Goal: Information Seeking & Learning: Learn about a topic

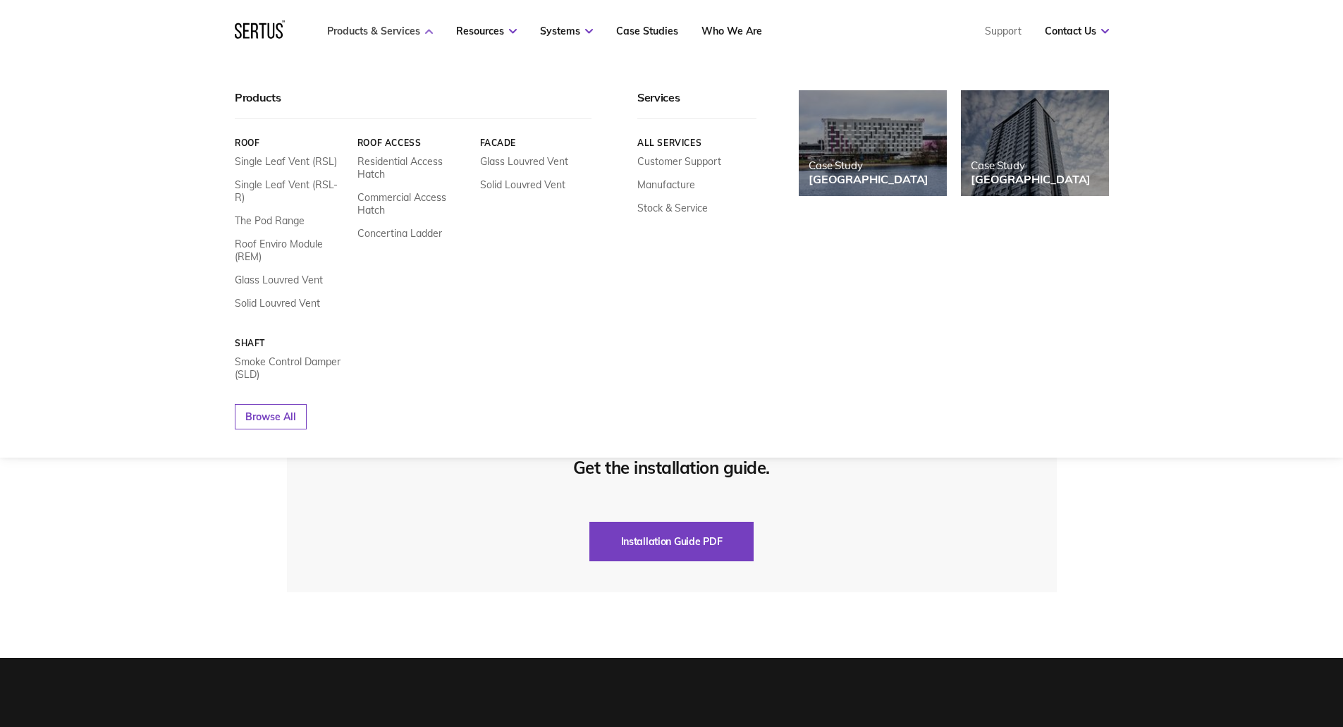
click at [386, 31] on link "Products & Services" at bounding box center [380, 31] width 106 height 13
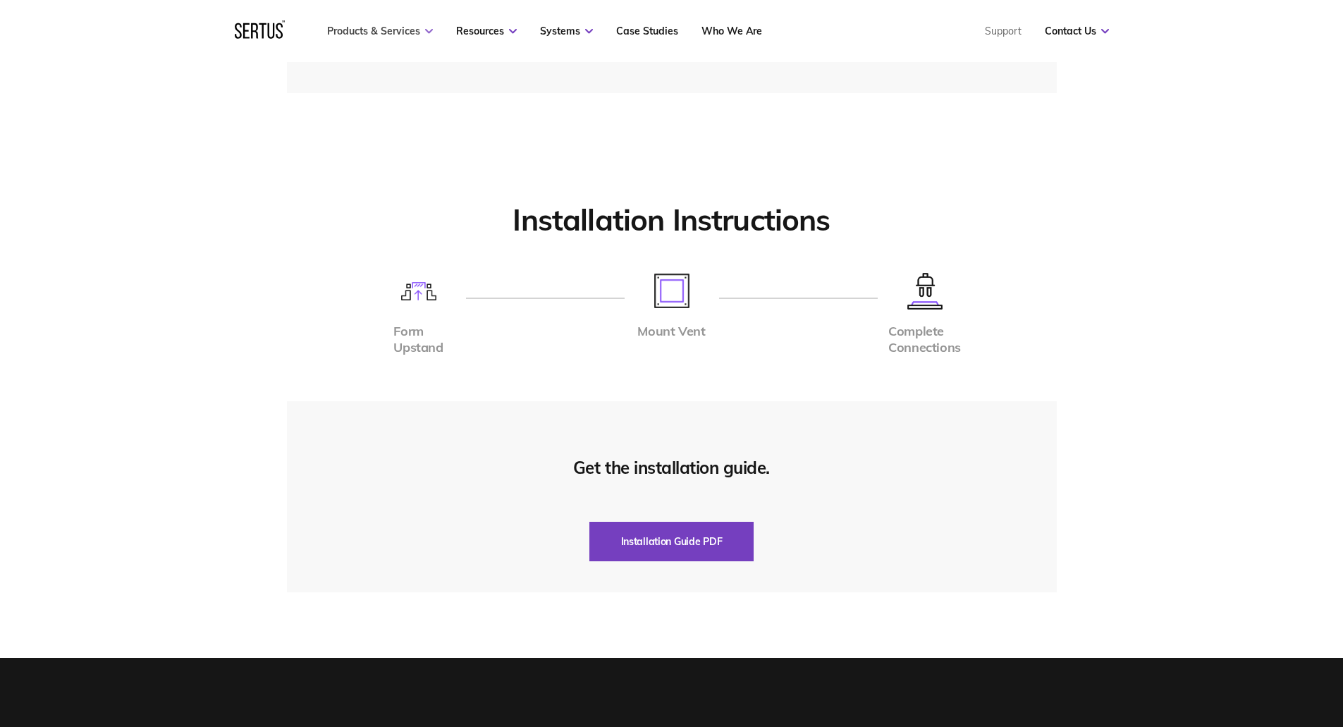
click at [386, 31] on link "Products & Services" at bounding box center [380, 31] width 106 height 13
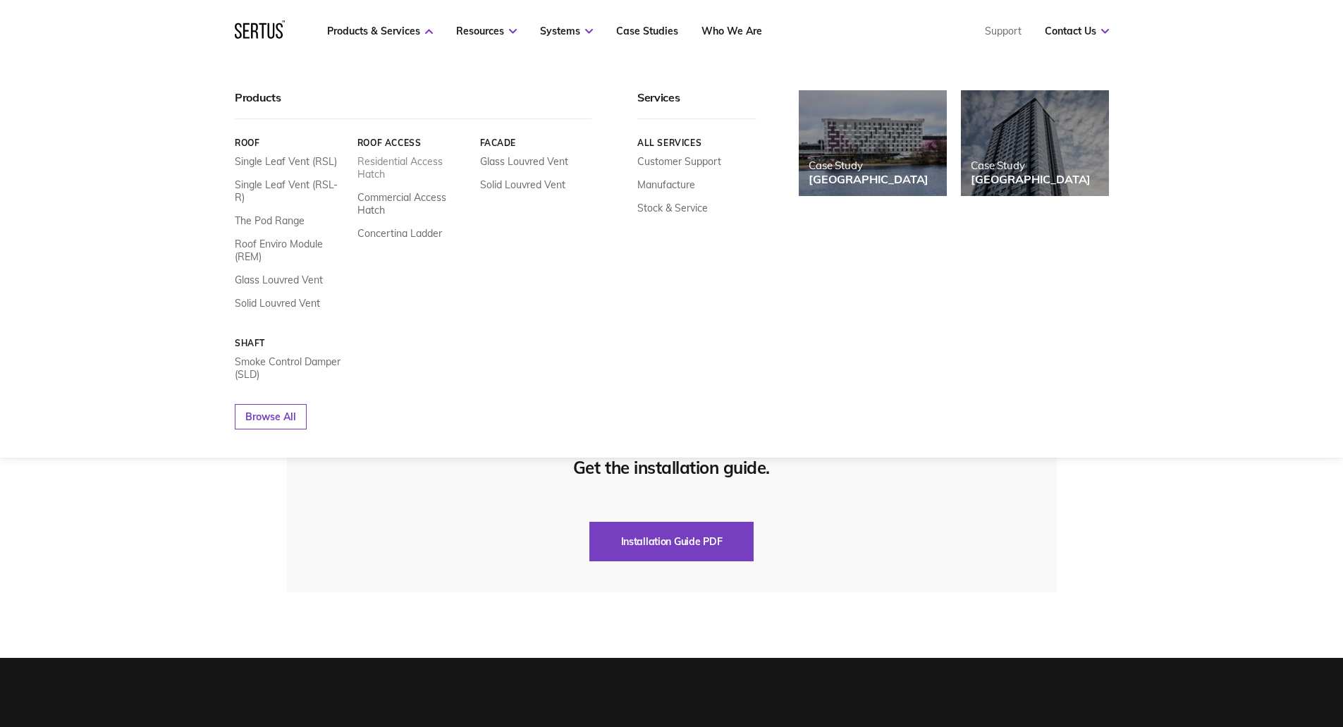
click at [416, 155] on link "Residential Access Hatch" at bounding box center [413, 167] width 112 height 25
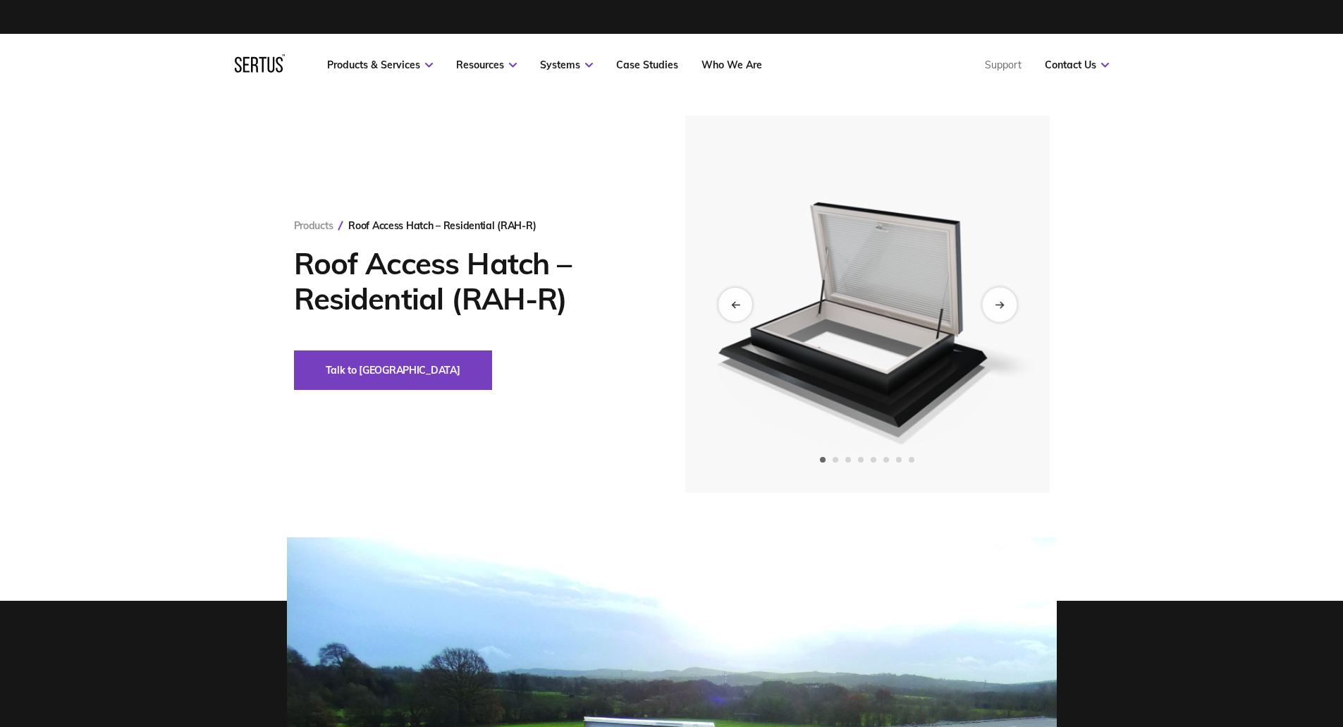
click at [1004, 300] on div "Next slide" at bounding box center [999, 304] width 35 height 35
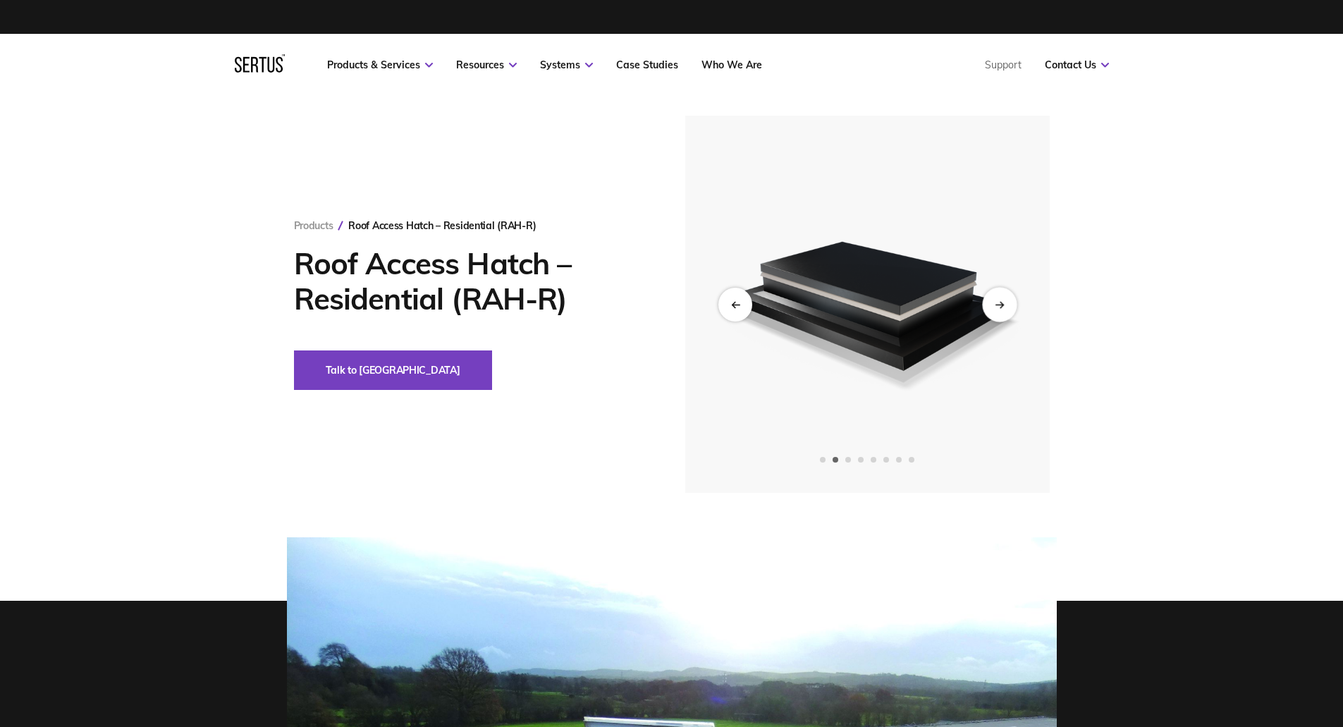
click at [1003, 299] on div "Next slide" at bounding box center [999, 304] width 35 height 35
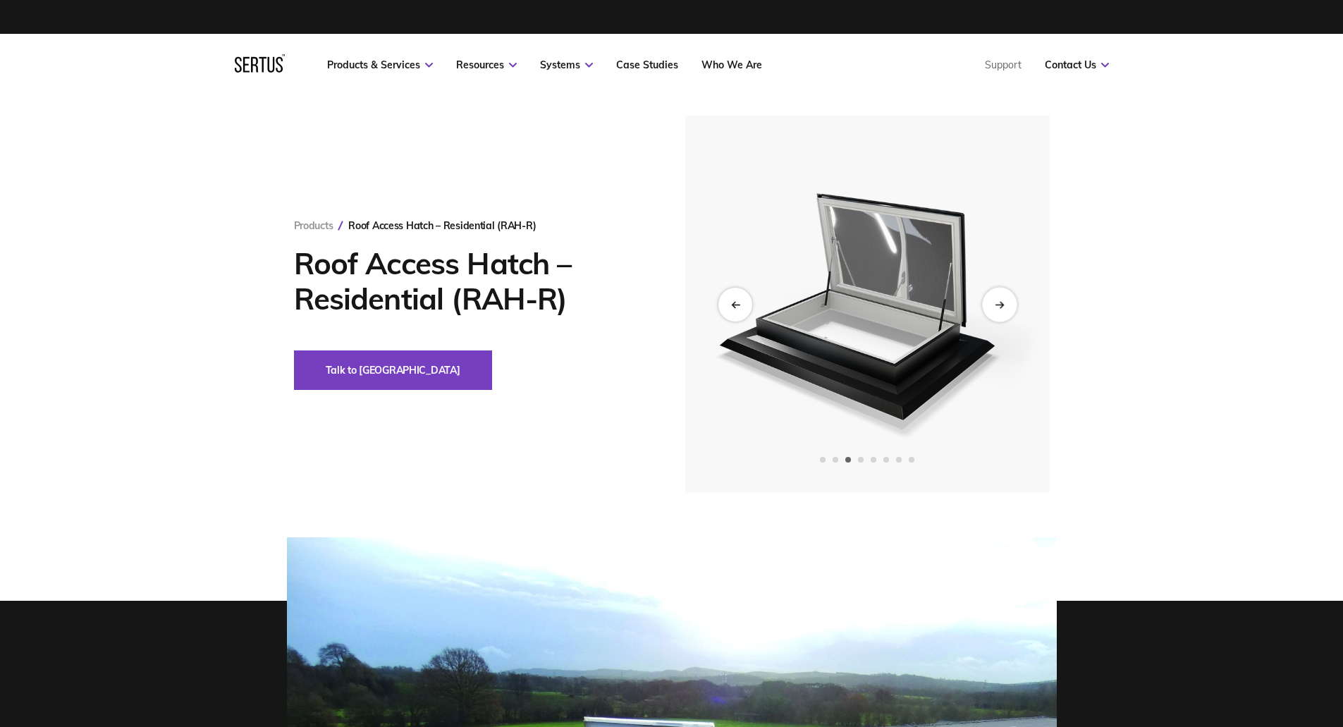
click at [1003, 299] on div "Next slide" at bounding box center [999, 304] width 35 height 35
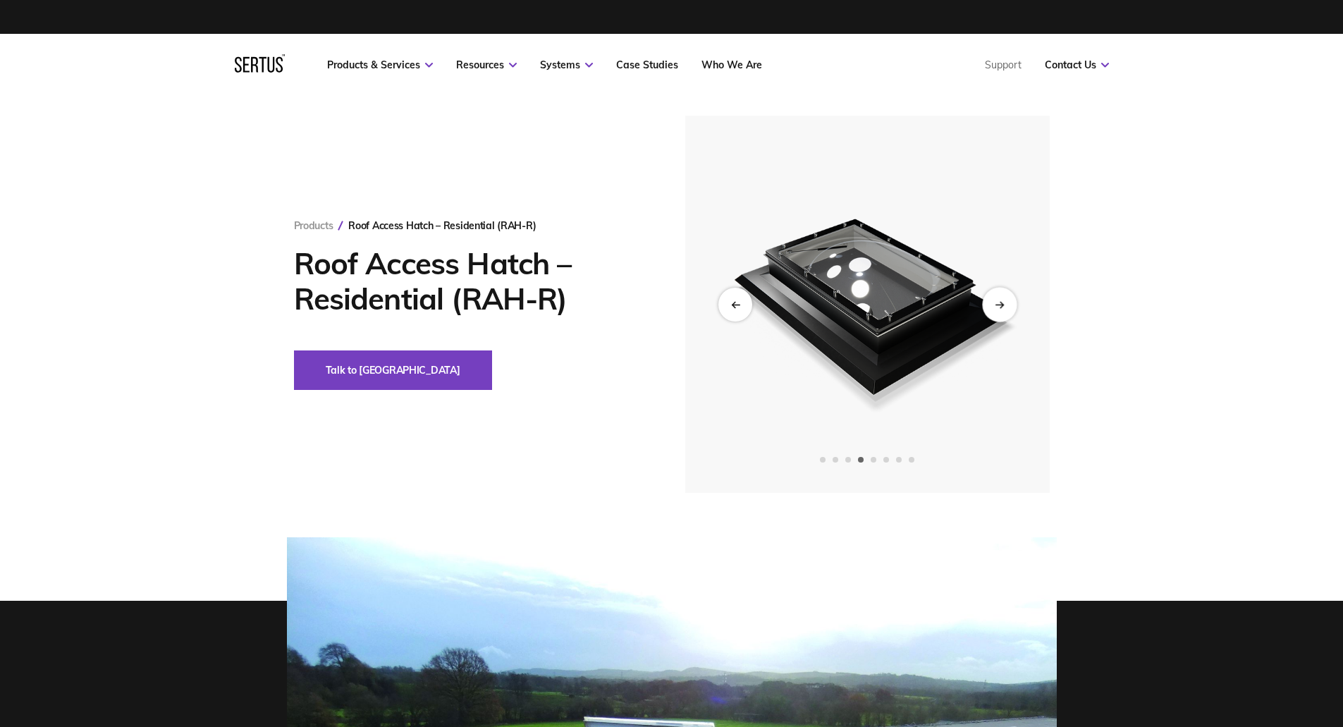
click at [1003, 299] on div "Next slide" at bounding box center [999, 304] width 35 height 35
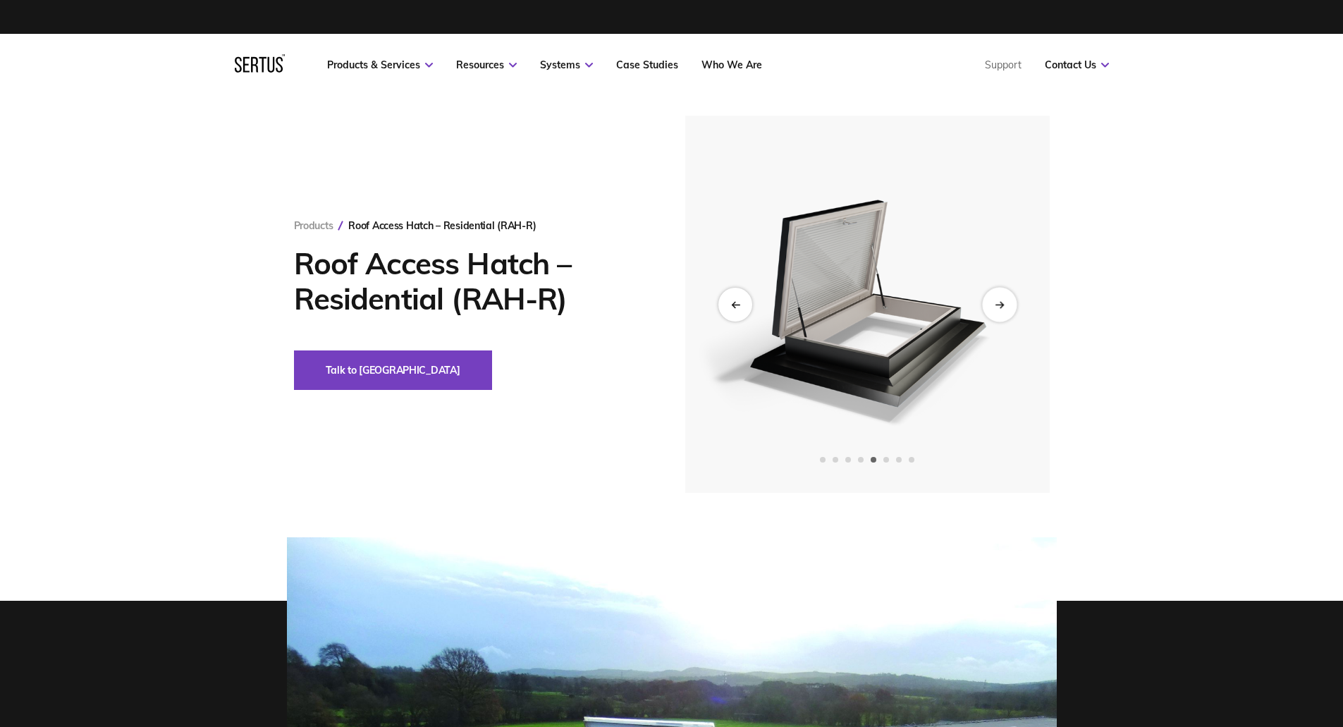
click at [1003, 299] on div "Next slide" at bounding box center [999, 304] width 35 height 35
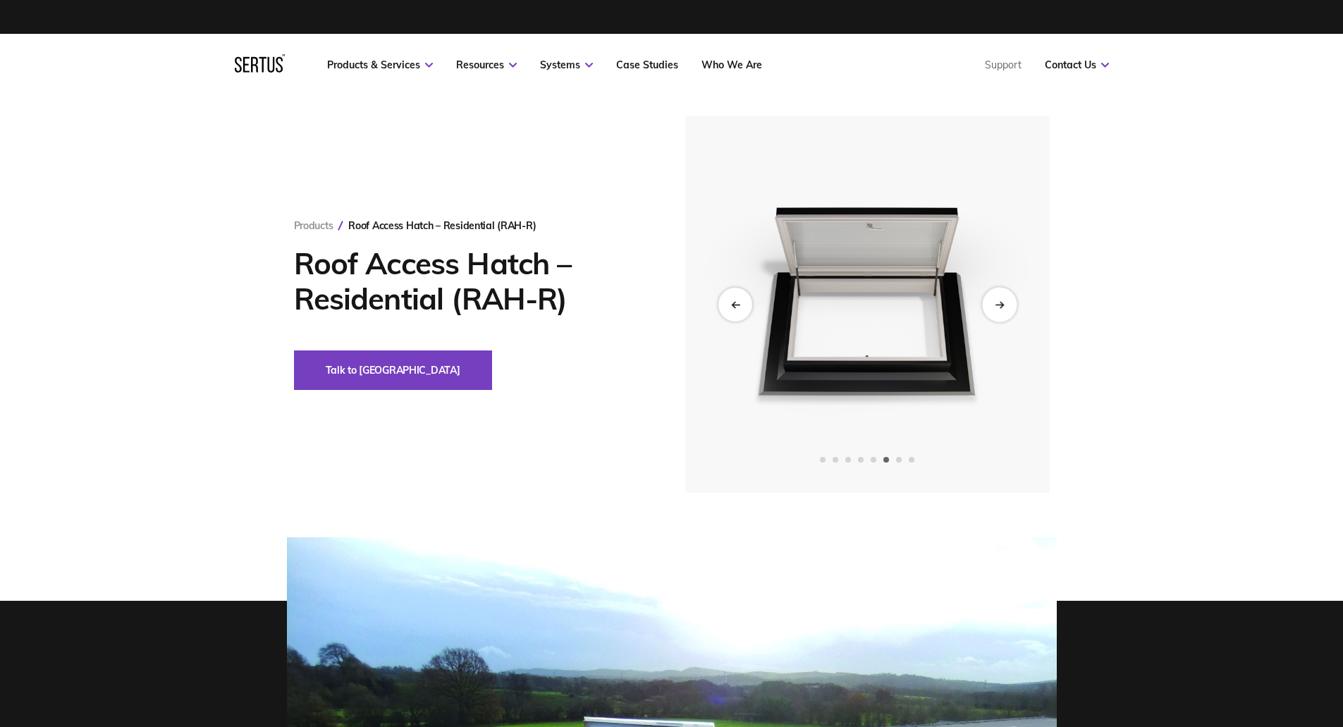
click at [1003, 299] on div "Next slide" at bounding box center [999, 304] width 35 height 35
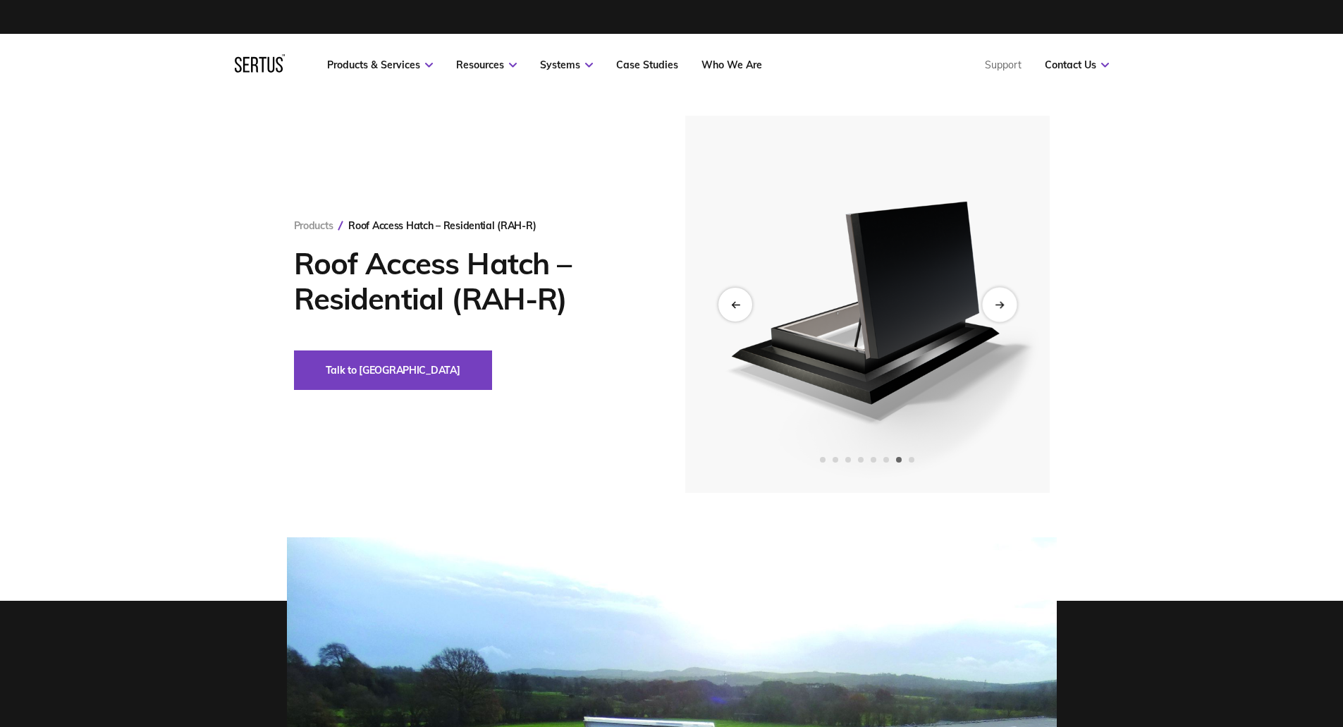
click at [1003, 299] on div "Next slide" at bounding box center [999, 304] width 35 height 35
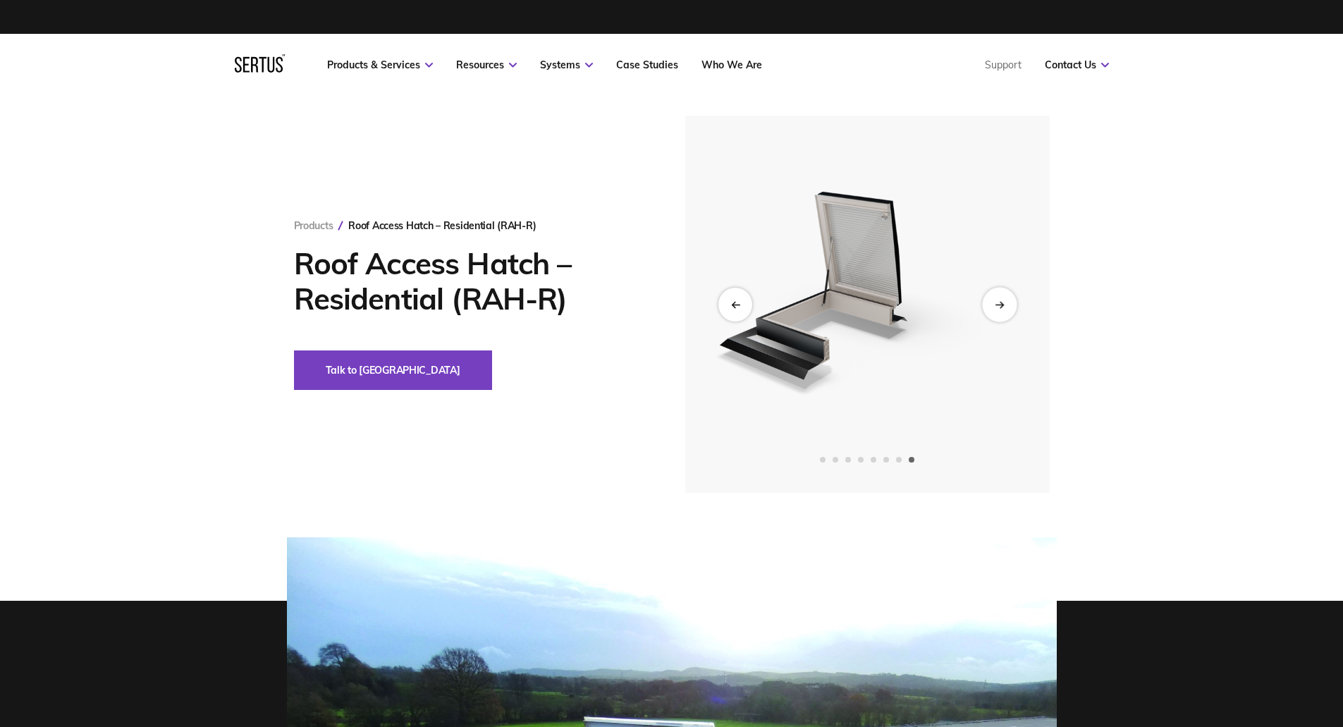
click at [1003, 299] on div "Next slide" at bounding box center [999, 304] width 35 height 35
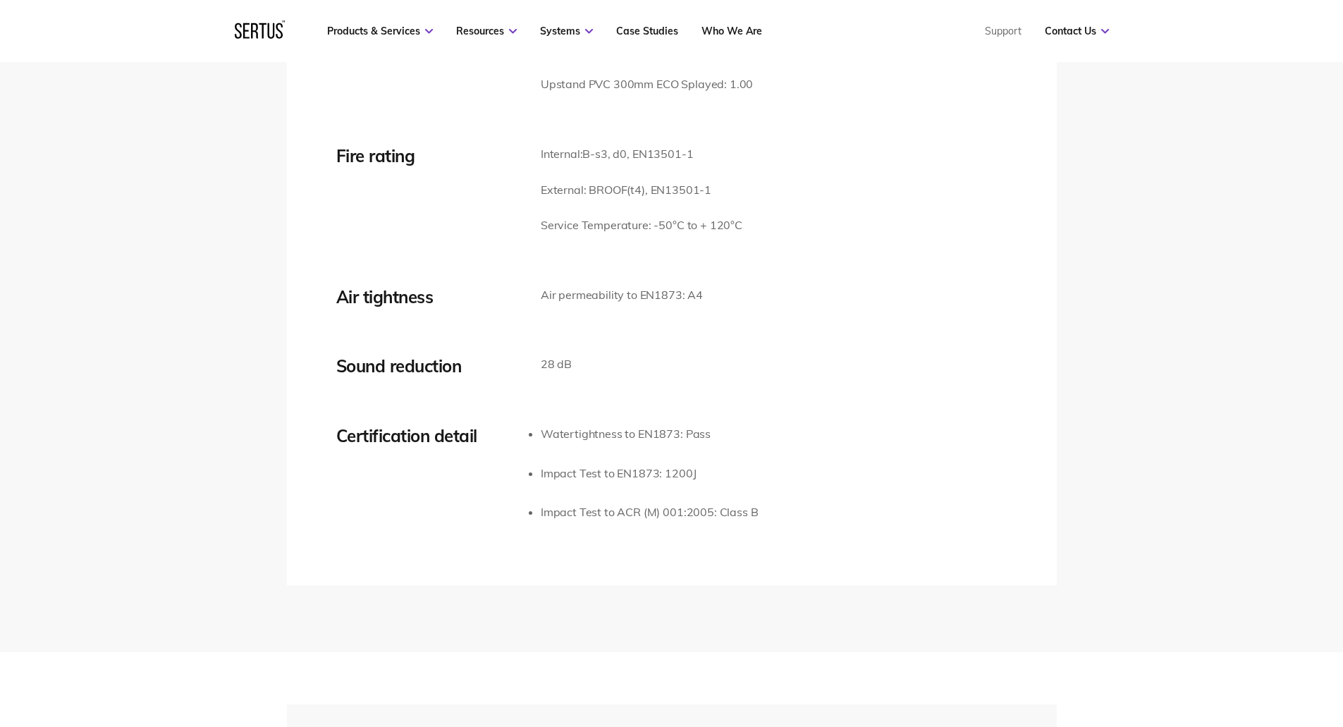
scroll to position [2255, 0]
